Goal: Communication & Community: Share content

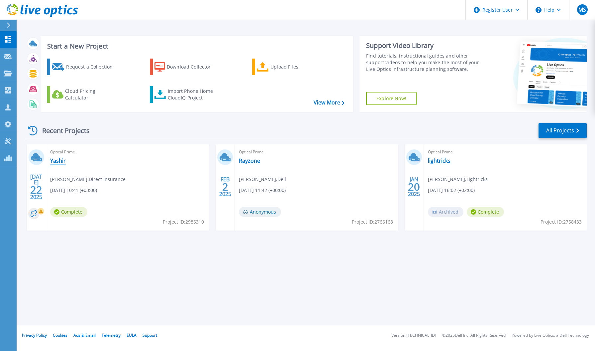
click at [62, 162] on link "Yashir" at bounding box center [58, 160] width 16 height 7
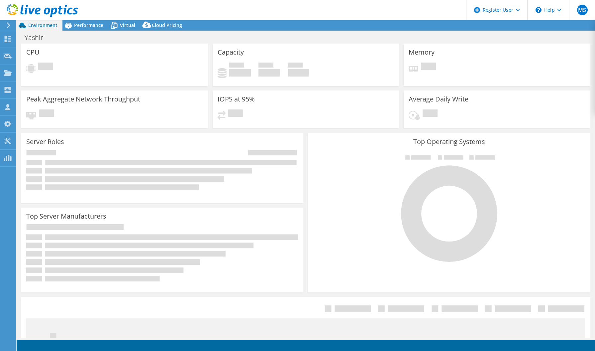
select select "USD"
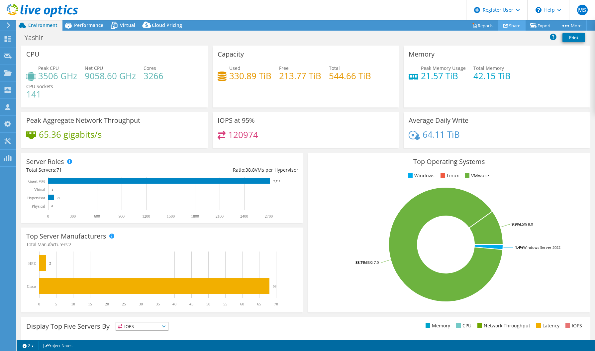
click at [512, 24] on link "Share" at bounding box center [512, 25] width 27 height 10
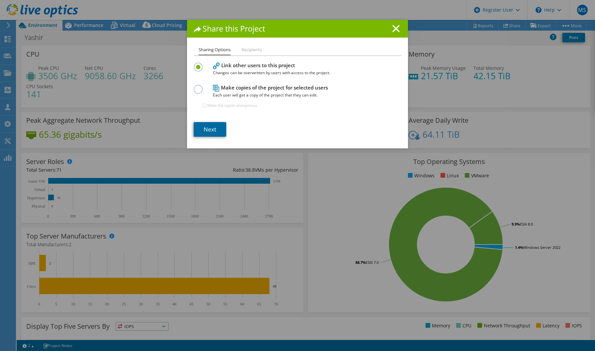
click at [215, 130] on link "Next" at bounding box center [210, 129] width 33 height 15
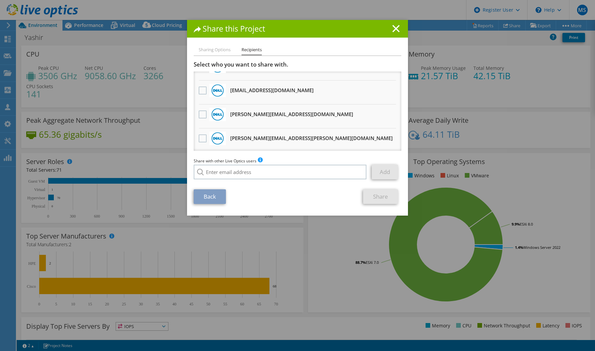
scroll to position [232, 0]
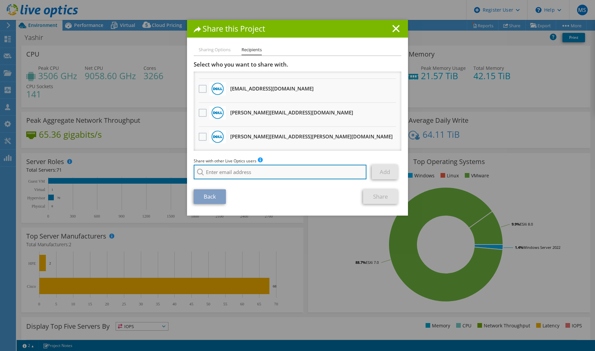
click at [302, 175] on input "search" at bounding box center [280, 172] width 173 height 15
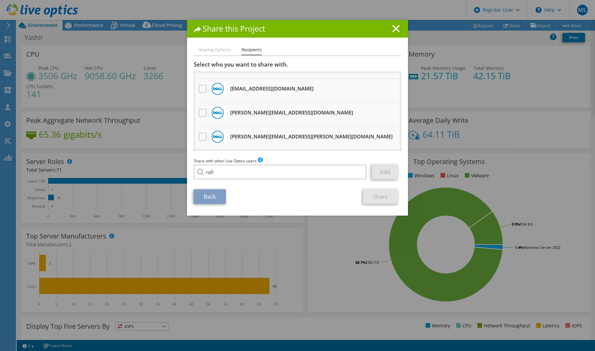
click at [242, 189] on li "[EMAIL_ADDRESS][DOMAIN_NAME]" at bounding box center [246, 185] width 104 height 8
type input "[EMAIL_ADDRESS][DOMAIN_NAME]"
click at [378, 173] on link "Add" at bounding box center [385, 172] width 26 height 15
click at [384, 198] on link "Share" at bounding box center [380, 196] width 35 height 15
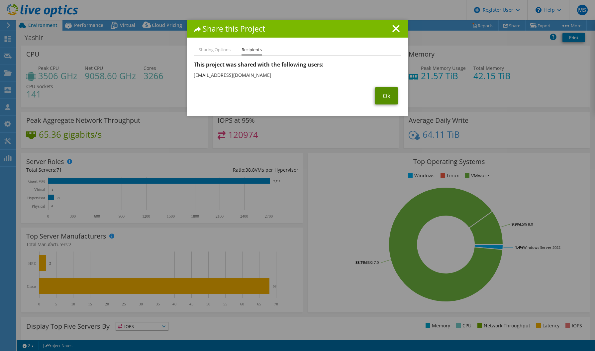
click at [382, 93] on link "Ok" at bounding box center [386, 95] width 23 height 17
